Goal: Information Seeking & Learning: Find specific page/section

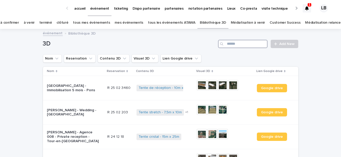
click at [235, 43] on input "Search" at bounding box center [243, 44] width 50 height 8
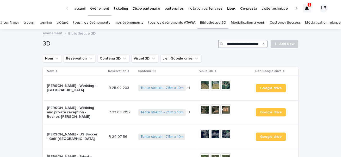
scroll to position [0, 4]
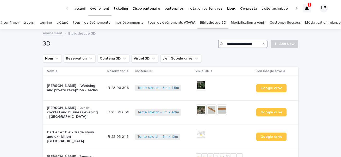
type input "**********"
click at [100, 93] on div "[PERSON_NAME] - Wedding and private reception - saclas" at bounding box center [75, 88] width 57 height 13
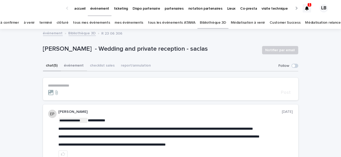
click at [78, 66] on button "événement" at bounding box center [74, 66] width 26 height 11
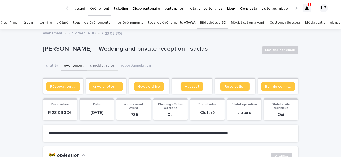
click at [98, 67] on button "checklist sales" at bounding box center [102, 66] width 31 height 11
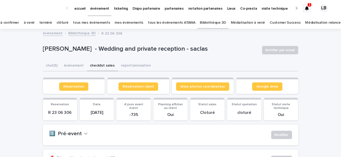
scroll to position [54, 0]
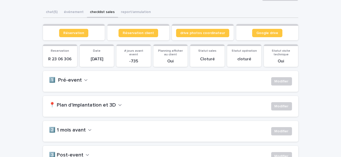
click at [115, 106] on button "📍 Plan d'implantation et 3D" at bounding box center [85, 105] width 73 height 6
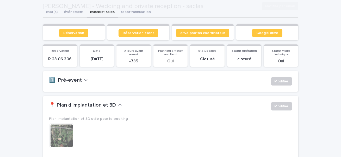
scroll to position [109, 0]
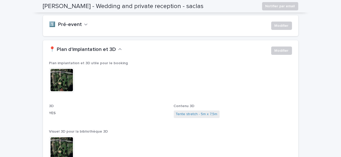
click at [71, 87] on img at bounding box center [61, 80] width 25 height 25
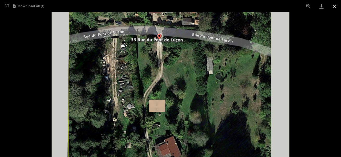
click at [334, 7] on button "Close gallery" at bounding box center [334, 6] width 13 height 12
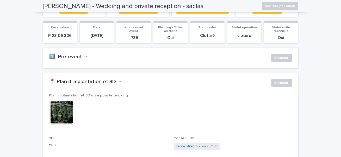
scroll to position [0, 0]
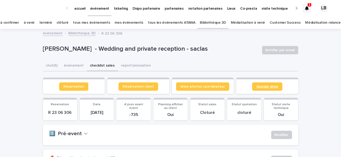
click at [263, 87] on span "Google drive" at bounding box center [267, 87] width 22 height 4
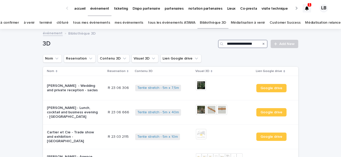
click at [255, 44] on input "**********" at bounding box center [243, 44] width 50 height 8
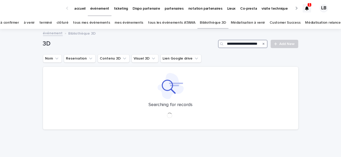
scroll to position [0, 2]
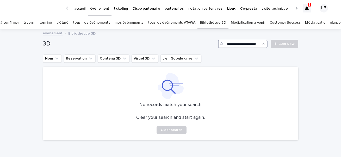
scroll to position [0, 1]
type input "*"
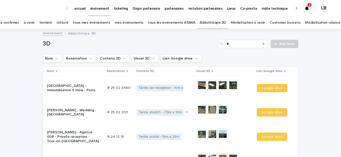
click at [33, 23] on link "à venir" at bounding box center [29, 23] width 11 height 12
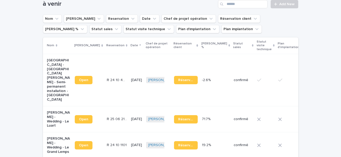
scroll to position [68, 0]
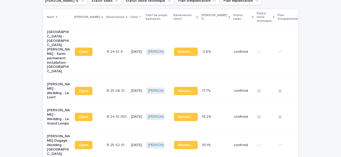
click at [56, 82] on p "[PERSON_NAME] - Wedding - Le Luart" at bounding box center [59, 90] width 24 height 17
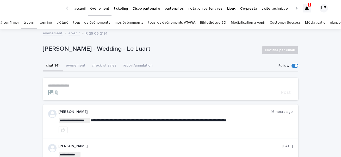
click at [80, 86] on p "**********" at bounding box center [170, 86] width 245 height 4
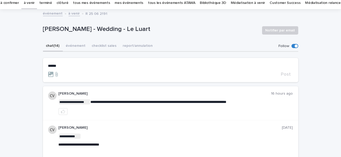
scroll to position [15, 0]
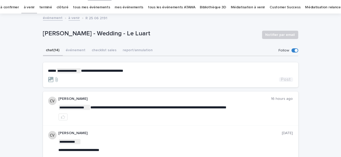
click at [290, 78] on span "Post" at bounding box center [286, 79] width 10 height 5
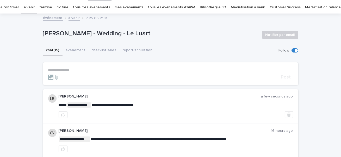
scroll to position [0, 0]
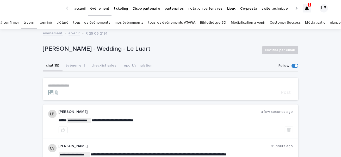
click at [309, 12] on div at bounding box center [307, 8] width 8 height 8
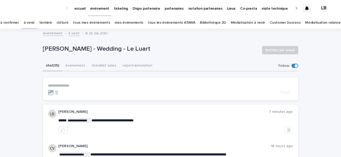
click at [172, 8] on p "partenaires" at bounding box center [174, 5] width 19 height 11
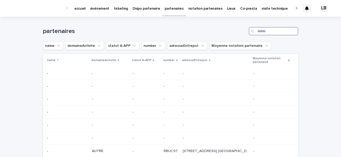
click at [264, 29] on input "Search" at bounding box center [274, 31] width 50 height 8
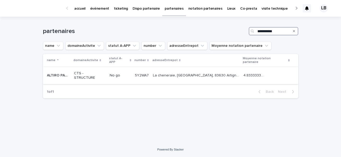
type input "**********"
click at [99, 72] on p "CTS - STRUCTURE" at bounding box center [90, 75] width 32 height 9
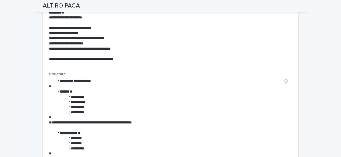
scroll to position [678, 0]
drag, startPoint x: 71, startPoint y: 96, endPoint x: 90, endPoint y: 96, distance: 18.8
click at [90, 96] on li "**********" at bounding box center [167, 97] width 225 height 5
click at [126, 97] on li "**********" at bounding box center [167, 97] width 225 height 5
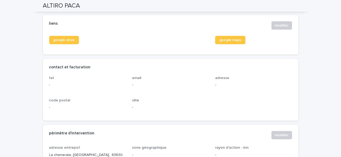
scroll to position [0, 0]
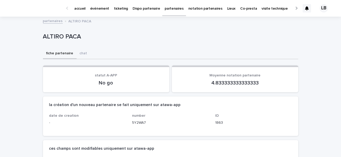
click at [167, 8] on p "partenaires" at bounding box center [174, 5] width 19 height 11
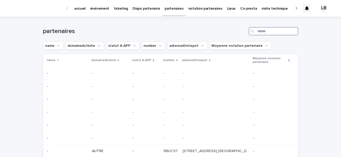
click at [261, 31] on input "Search" at bounding box center [274, 31] width 50 height 8
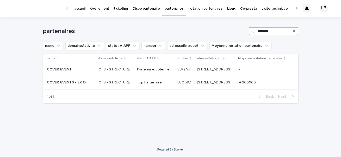
type input "********"
click at [88, 85] on p "COVER EVENTS - EX ORGANIC CONCEPT CANNES" at bounding box center [69, 81] width 45 height 5
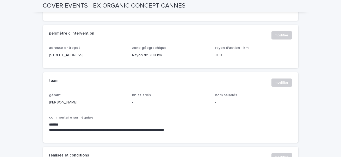
scroll to position [132, 0]
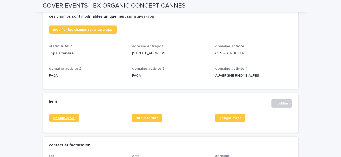
click at [67, 119] on span "google drive" at bounding box center [63, 118] width 21 height 4
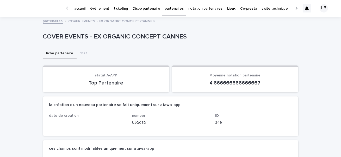
click at [82, 10] on p "accueil" at bounding box center [79, 5] width 11 height 11
